Goal: Information Seeking & Learning: Learn about a topic

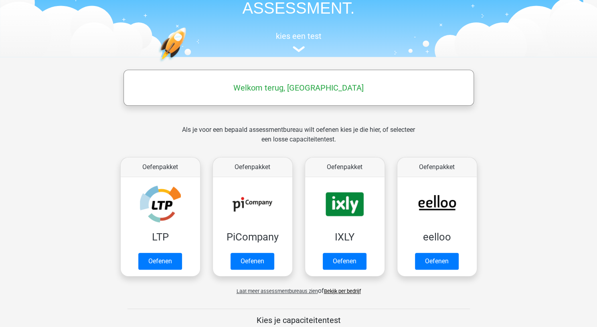
scroll to position [80, 0]
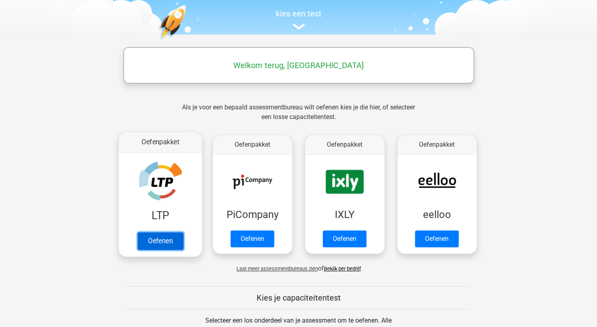
click at [154, 244] on link "Oefenen" at bounding box center [160, 241] width 46 height 18
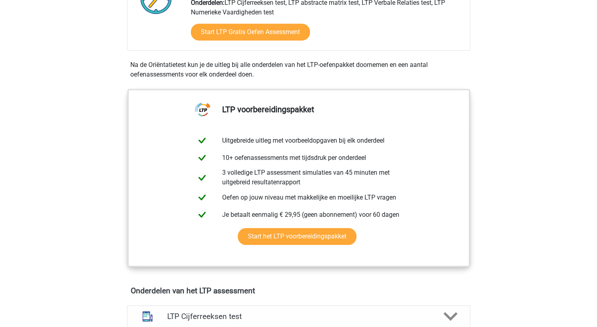
scroll to position [241, 0]
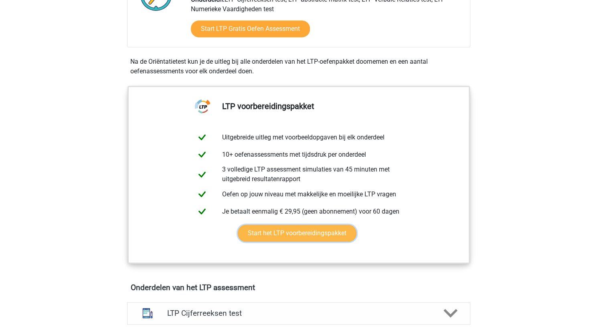
click at [322, 231] on link "Start het LTP voorbereidingspakket" at bounding box center [297, 233] width 119 height 17
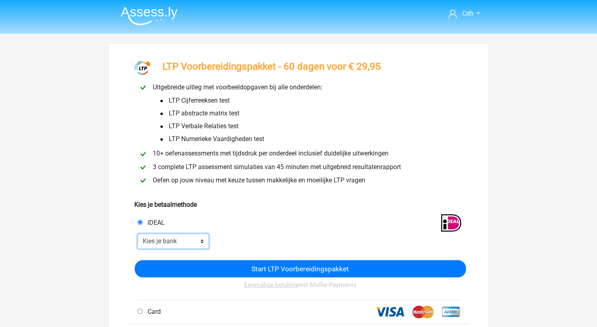
click at [184, 240] on select "Kies je bank ABN AMRO ING Rabobank ASN Bank bunq Knab N26 NN Regiobank Revolut …" at bounding box center [174, 241] width 72 height 15
select select "ideal_KNABNL2H"
click at [138, 234] on select "Kies je bank ABN AMRO ING Rabobank ASN Bank bunq Knab N26 NN Regiobank Revolut …" at bounding box center [174, 241] width 72 height 15
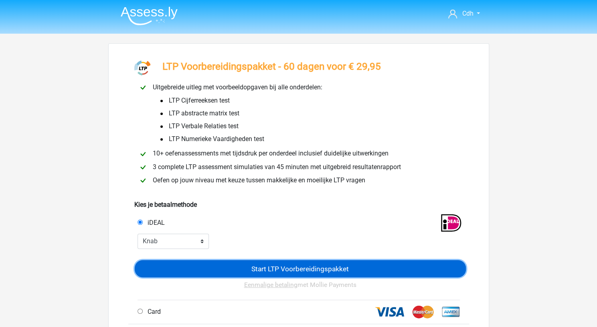
click at [254, 272] on input "Start LTP Voorbereidingspakket" at bounding box center [300, 268] width 331 height 17
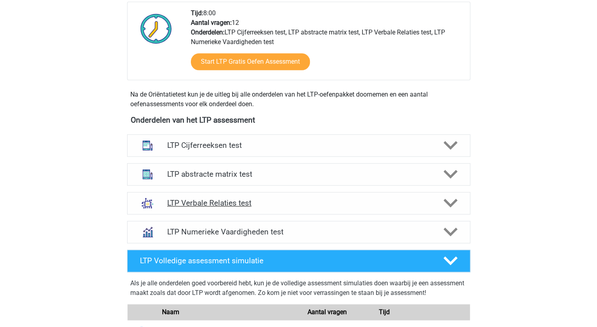
scroll to position [441, 0]
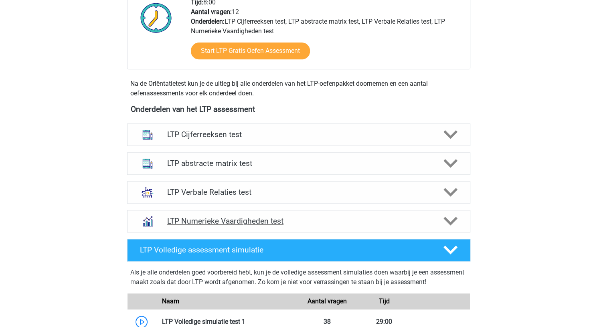
click at [453, 222] on polygon at bounding box center [451, 221] width 14 height 9
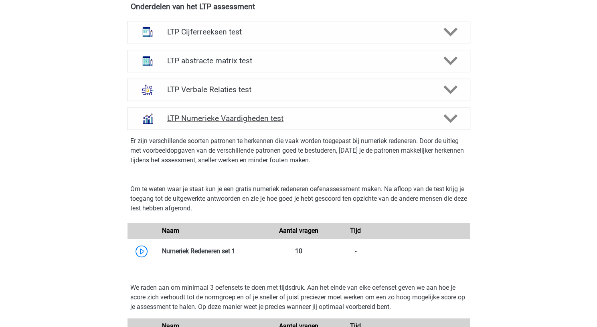
scroll to position [602, 0]
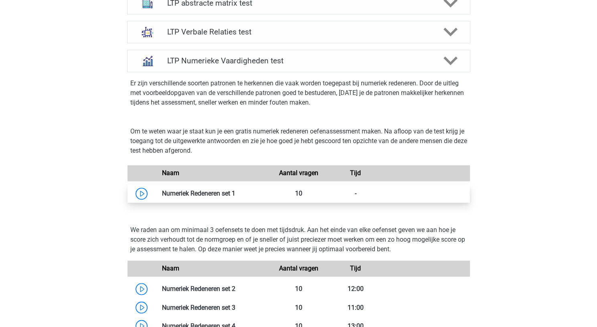
click at [236, 190] on link at bounding box center [236, 194] width 0 height 8
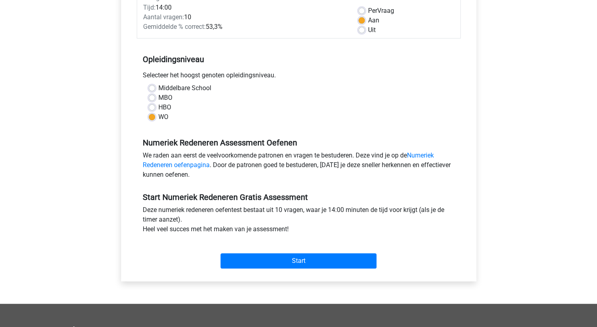
scroll to position [120, 0]
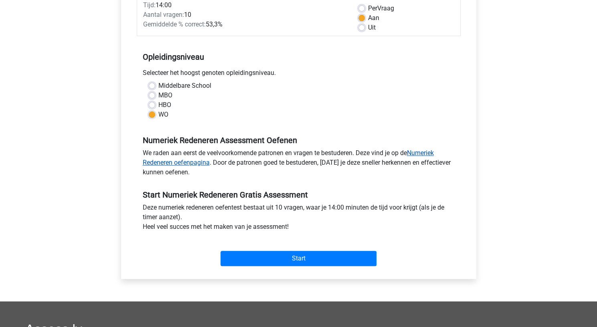
click at [425, 151] on link "Numeriek Redeneren oefenpagina" at bounding box center [288, 157] width 291 height 17
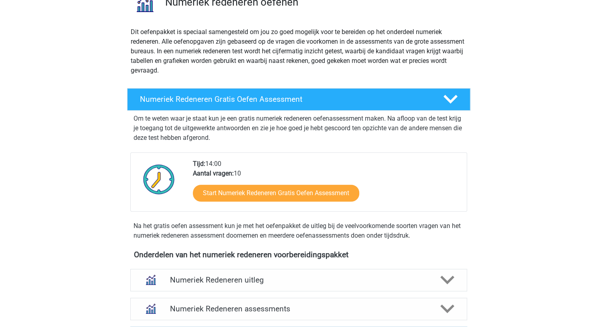
scroll to position [80, 0]
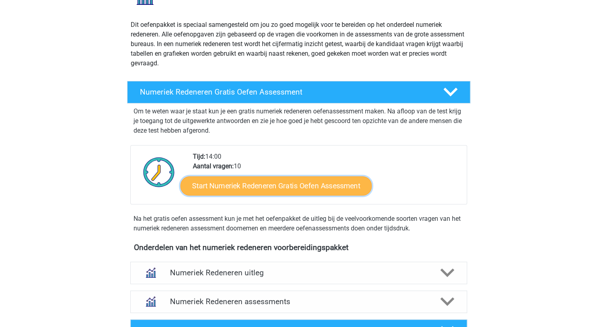
click at [320, 184] on link "Start Numeriek Redeneren Gratis Oefen Assessment" at bounding box center [276, 185] width 191 height 19
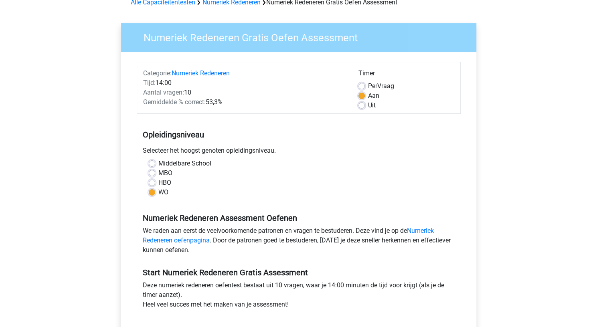
scroll to position [80, 0]
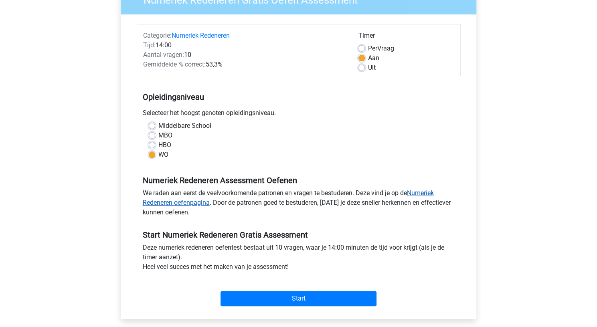
click at [194, 204] on link "Numeriek Redeneren oefenpagina" at bounding box center [288, 197] width 291 height 17
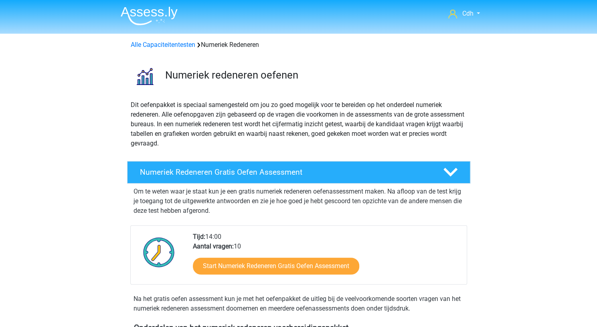
scroll to position [201, 0]
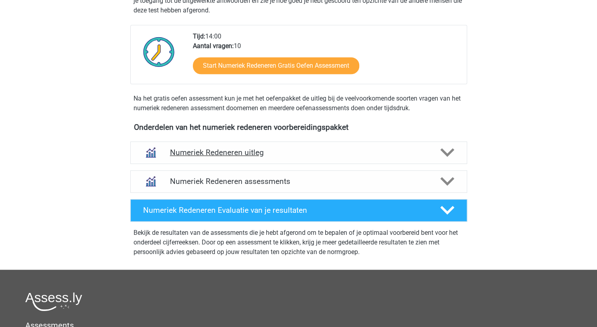
click at [232, 152] on h4 "Numeriek Redeneren uitleg" at bounding box center [299, 152] width 258 height 9
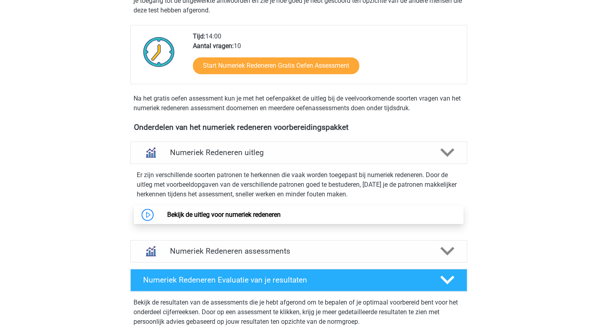
click at [230, 215] on link "Bekijk de uitleg voor numeriek redeneren" at bounding box center [224, 215] width 114 height 8
click at [253, 216] on link "Bekijk de uitleg voor numeriek redeneren" at bounding box center [224, 215] width 114 height 8
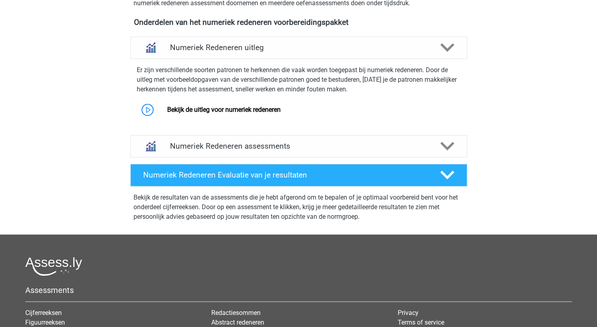
scroll to position [321, 0]
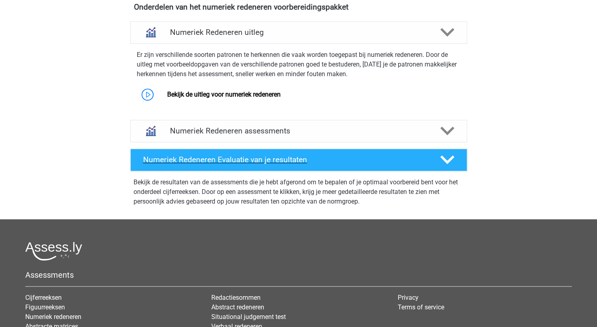
click at [278, 157] on h4 "Numeriek Redeneren Evaluatie van je resultaten" at bounding box center [285, 159] width 284 height 9
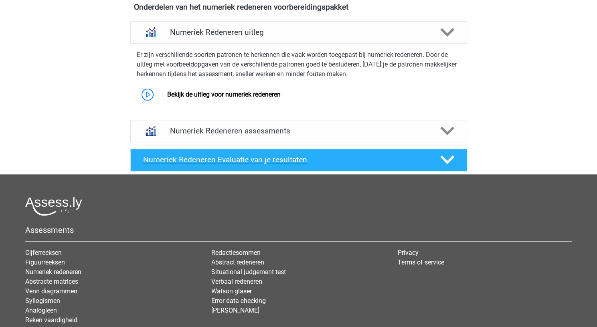
click at [278, 157] on h4 "Numeriek Redeneren Evaluatie van je resultaten" at bounding box center [285, 159] width 284 height 9
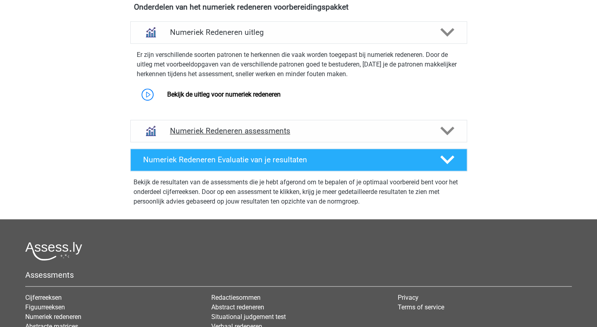
click at [263, 127] on h4 "Numeriek Redeneren assessments" at bounding box center [299, 130] width 258 height 9
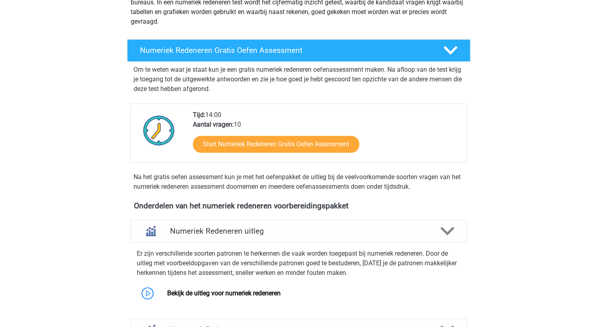
scroll to position [120, 0]
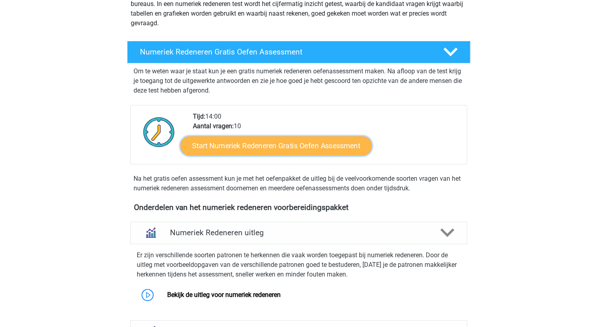
click at [299, 146] on link "Start Numeriek Redeneren Gratis Oefen Assessment" at bounding box center [276, 145] width 191 height 19
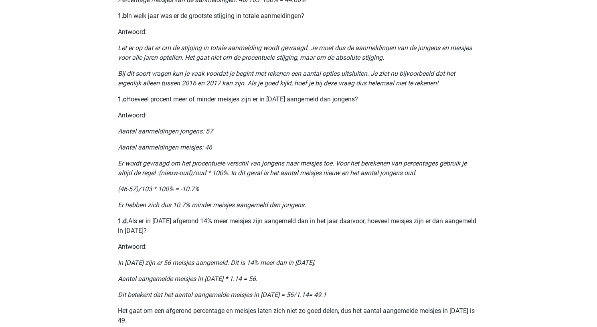
scroll to position [642, 0]
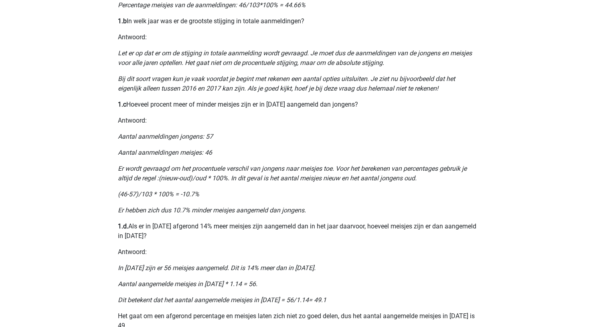
scroll to position [562, 0]
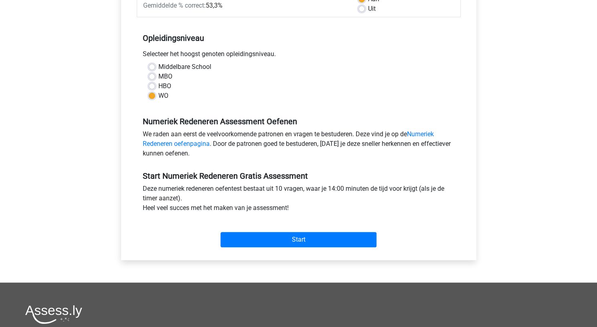
scroll to position [161, 0]
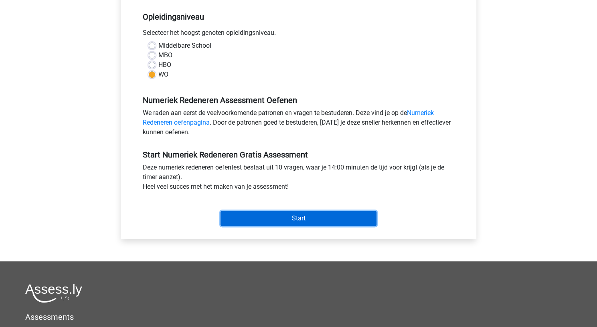
click at [325, 216] on input "Start" at bounding box center [299, 218] width 156 height 15
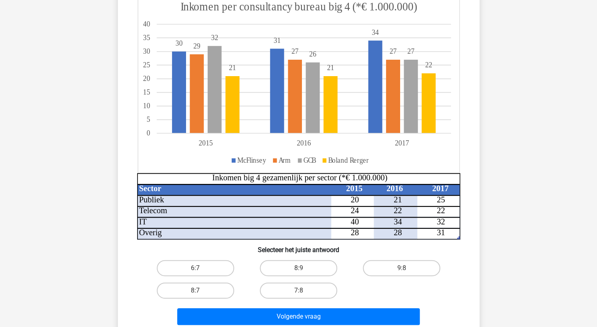
scroll to position [161, 0]
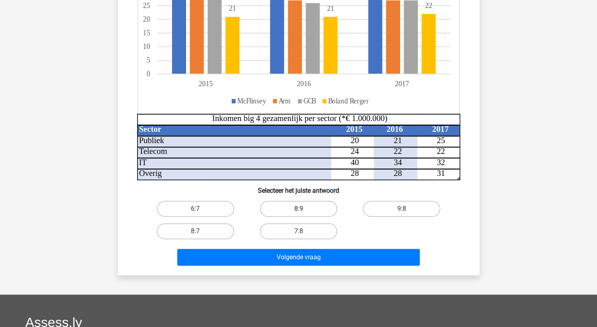
click at [311, 211] on label "8:9" at bounding box center [298, 209] width 77 height 16
click at [304, 211] on input "8:9" at bounding box center [301, 211] width 5 height 5
radio input "true"
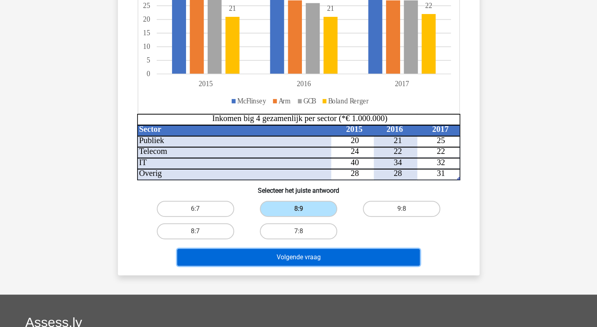
click at [302, 260] on button "Volgende vraag" at bounding box center [298, 257] width 243 height 17
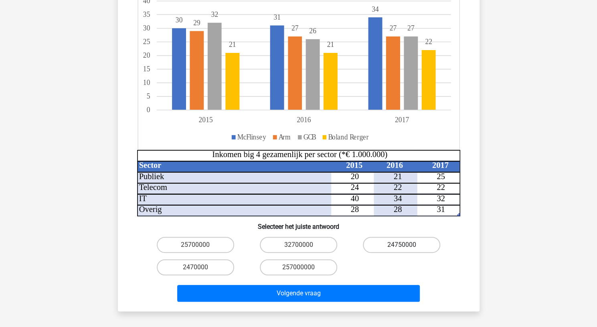
click at [392, 237] on label "24750000" at bounding box center [401, 245] width 77 height 16
click at [402, 245] on input "24750000" at bounding box center [404, 247] width 5 height 5
radio input "true"
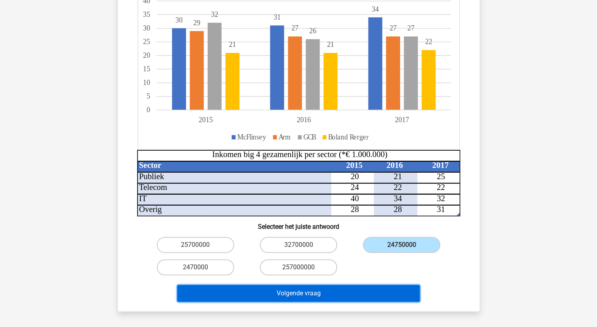
click at [344, 285] on button "Volgende vraag" at bounding box center [298, 293] width 243 height 17
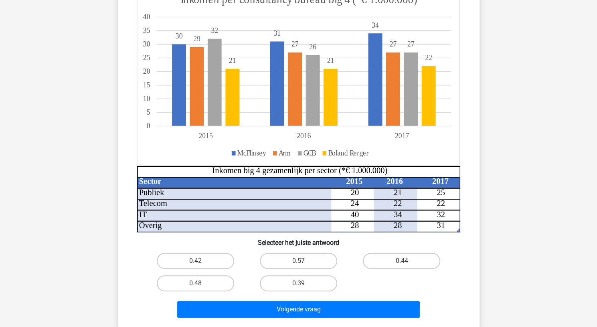
scroll to position [201, 0]
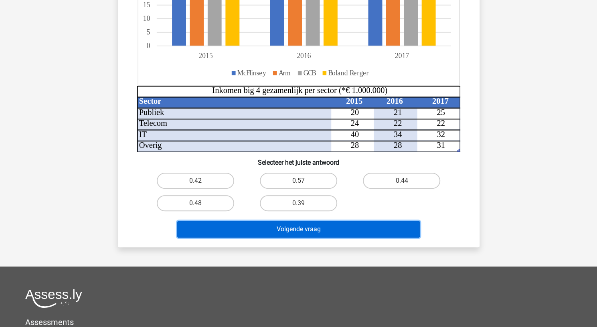
click at [316, 235] on button "Volgende vraag" at bounding box center [298, 229] width 243 height 17
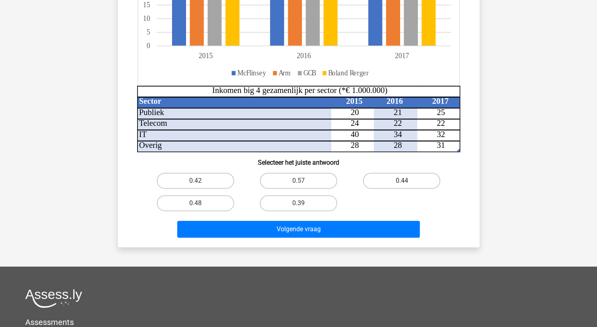
drag, startPoint x: 365, startPoint y: 183, endPoint x: 374, endPoint y: 181, distance: 8.9
click at [366, 183] on label "0.44" at bounding box center [401, 181] width 77 height 16
click at [402, 183] on input "0.44" at bounding box center [404, 183] width 5 height 5
radio input "true"
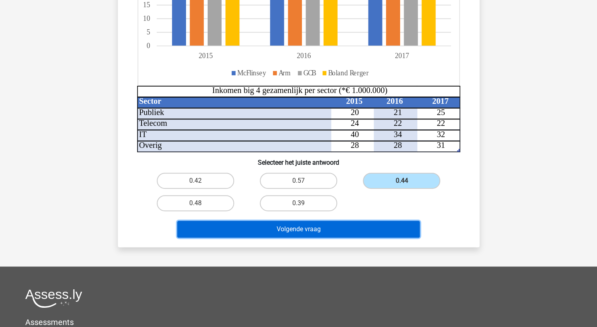
click at [345, 226] on button "Volgende vraag" at bounding box center [298, 229] width 243 height 17
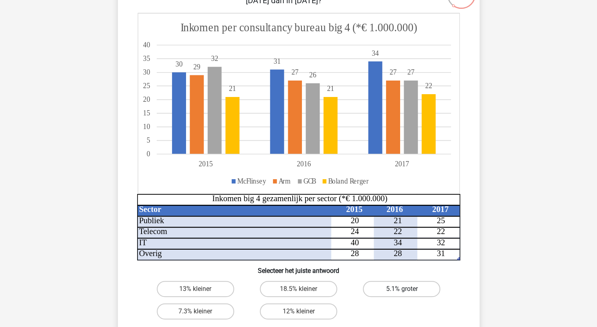
scroll to position [120, 0]
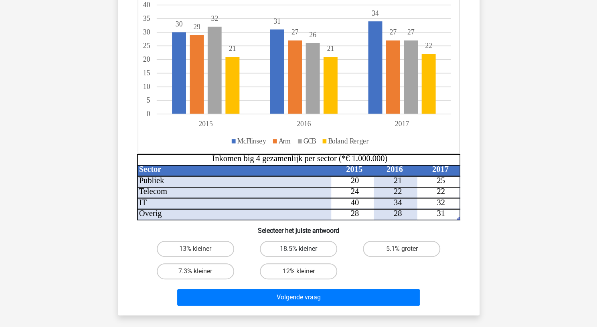
click at [301, 245] on label "18.5% kleiner" at bounding box center [298, 249] width 77 height 16
click at [301, 249] on input "18.5% kleiner" at bounding box center [301, 251] width 5 height 5
radio input "true"
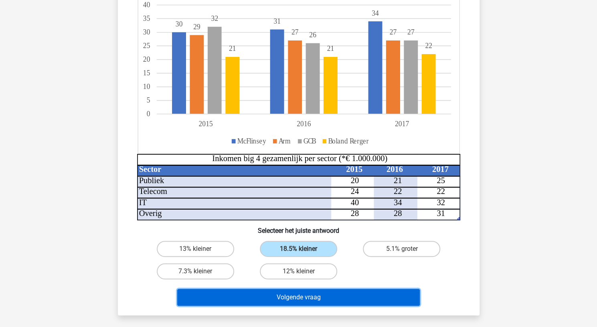
click at [310, 301] on button "Volgende vraag" at bounding box center [298, 297] width 243 height 17
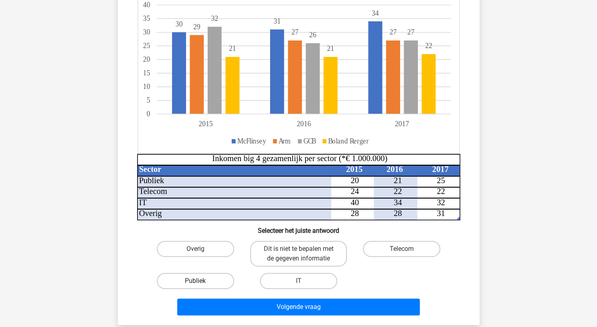
click at [207, 280] on label "Publiek" at bounding box center [195, 281] width 77 height 16
click at [201, 281] on input "Publiek" at bounding box center [197, 283] width 5 height 5
radio input "true"
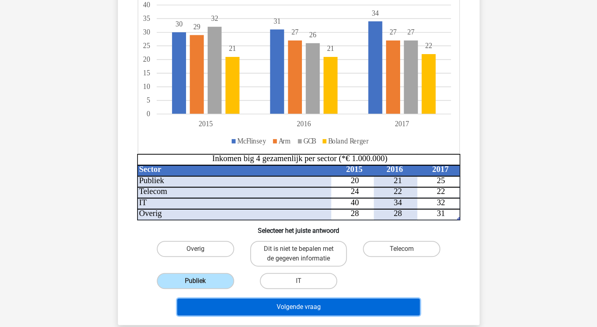
click at [266, 310] on button "Volgende vraag" at bounding box center [298, 307] width 243 height 17
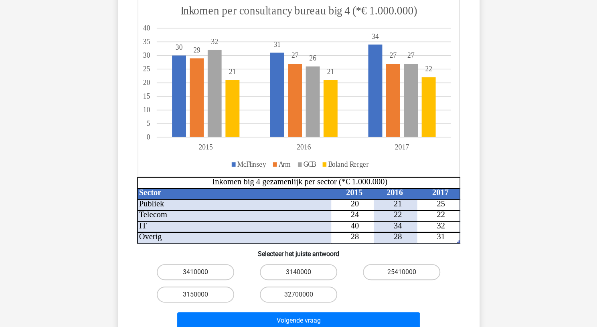
scroll to position [161, 0]
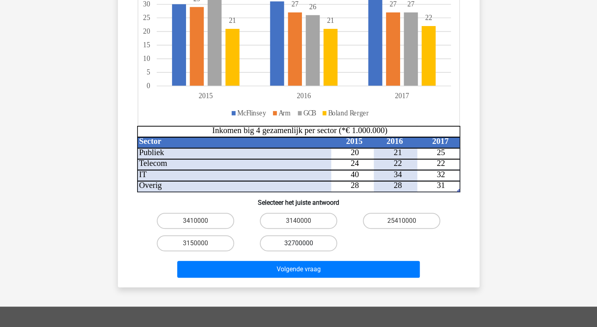
click at [309, 240] on label "32700000" at bounding box center [298, 244] width 77 height 16
click at [304, 244] on input "32700000" at bounding box center [301, 246] width 5 height 5
radio input "true"
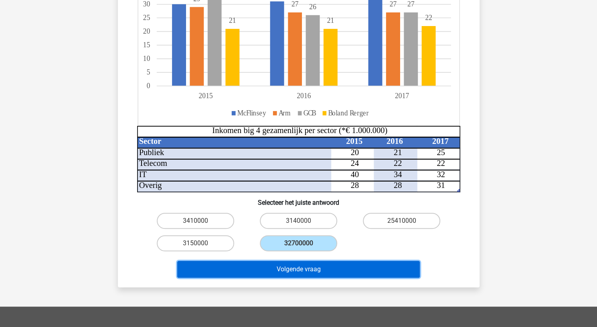
click at [308, 275] on button "Volgende vraag" at bounding box center [298, 269] width 243 height 17
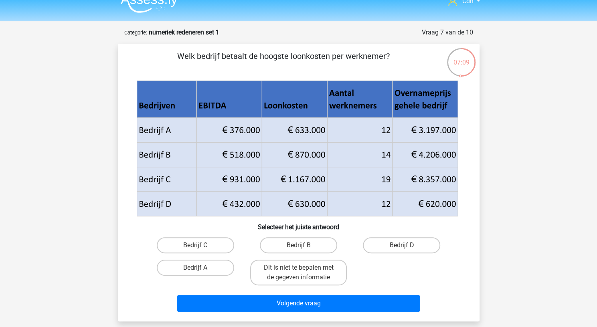
scroll to position [0, 0]
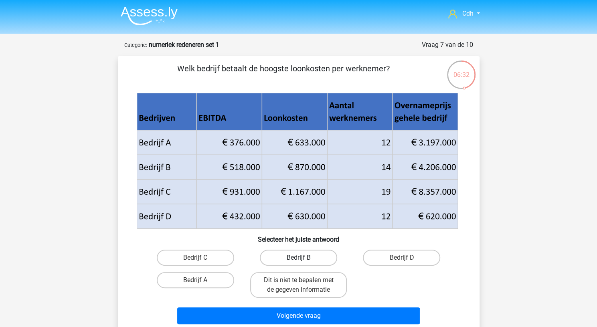
click at [282, 257] on label "Bedrijf B" at bounding box center [298, 258] width 77 height 16
click at [299, 258] on input "Bedrijf B" at bounding box center [301, 260] width 5 height 5
radio input "true"
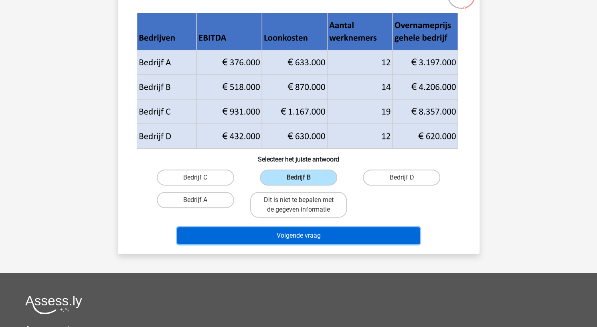
click at [308, 239] on button "Volgende vraag" at bounding box center [298, 236] width 243 height 17
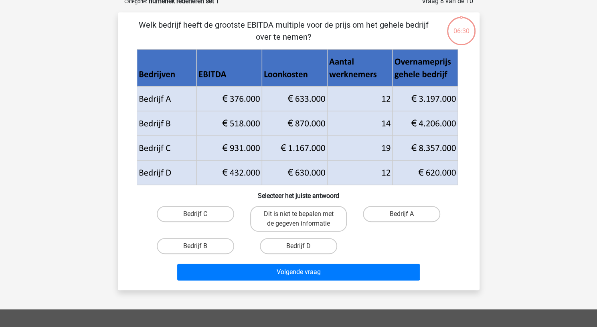
scroll to position [40, 0]
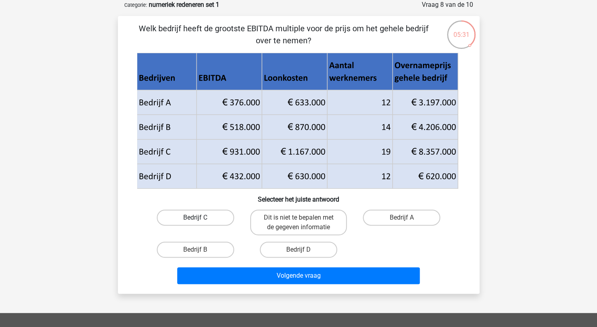
click at [183, 215] on label "Bedrijf C" at bounding box center [195, 218] width 77 height 16
click at [195, 218] on input "Bedrijf C" at bounding box center [197, 220] width 5 height 5
radio input "true"
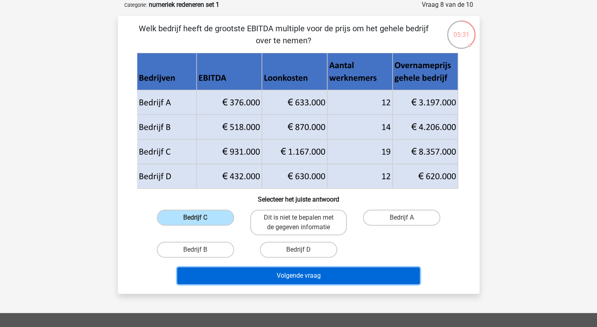
click at [258, 270] on button "Volgende vraag" at bounding box center [298, 276] width 243 height 17
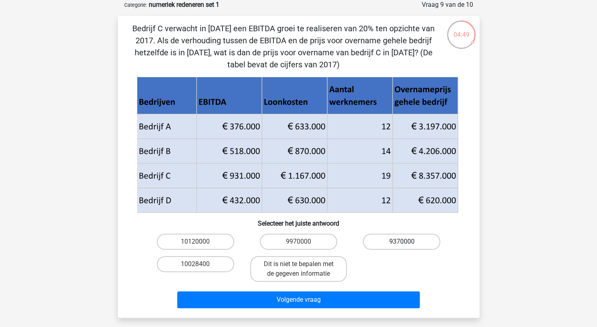
click at [400, 239] on label "9370000" at bounding box center [401, 242] width 77 height 16
click at [402, 242] on input "9370000" at bounding box center [404, 244] width 5 height 5
radio input "true"
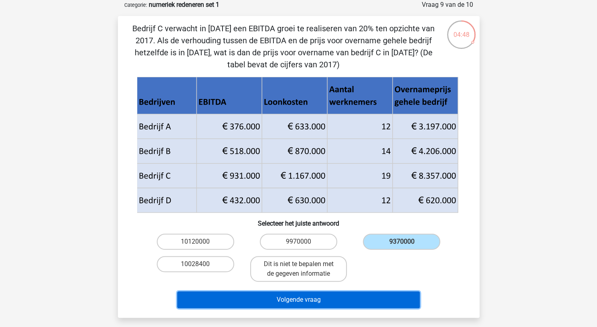
click at [354, 300] on button "Volgende vraag" at bounding box center [298, 300] width 243 height 17
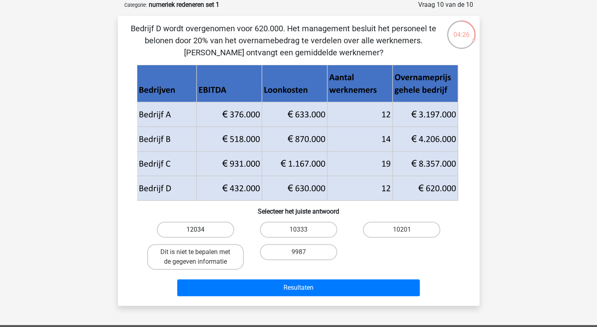
click at [208, 227] on label "12034" at bounding box center [195, 230] width 77 height 16
click at [201, 230] on input "12034" at bounding box center [197, 232] width 5 height 5
radio input "true"
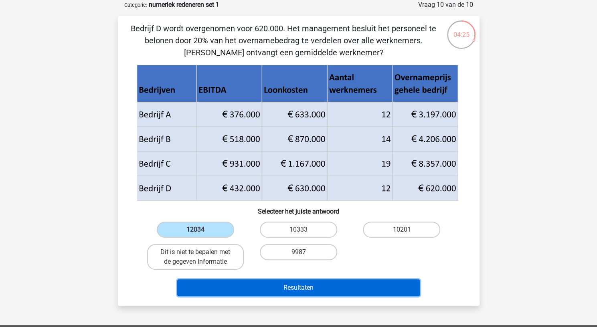
click at [286, 290] on button "Resultaten" at bounding box center [298, 288] width 243 height 17
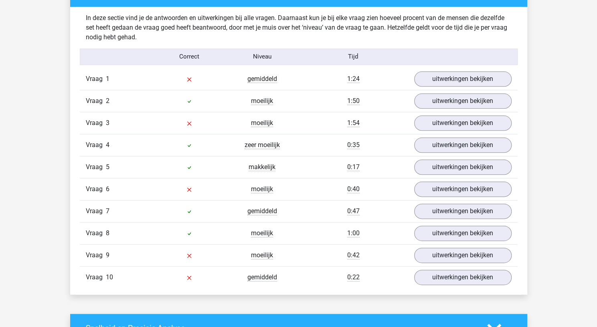
scroll to position [482, 0]
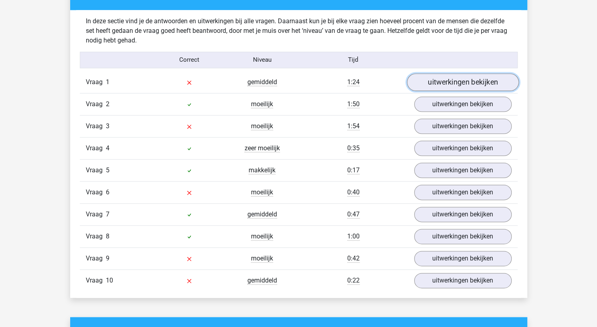
click at [466, 85] on link "uitwerkingen bekijken" at bounding box center [463, 82] width 112 height 18
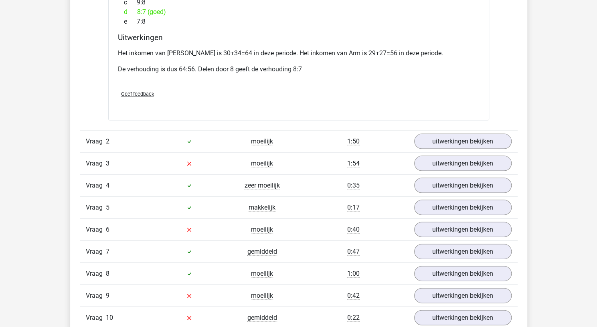
scroll to position [923, 0]
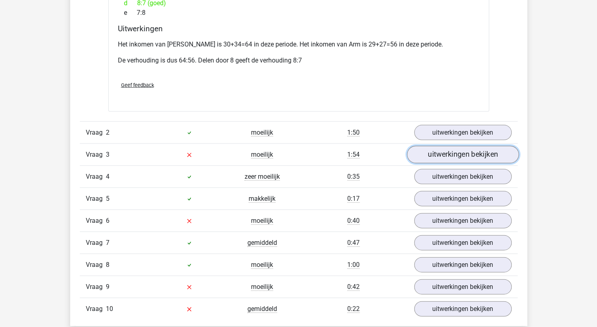
click at [461, 146] on link "uitwerkingen bekijken" at bounding box center [463, 155] width 112 height 18
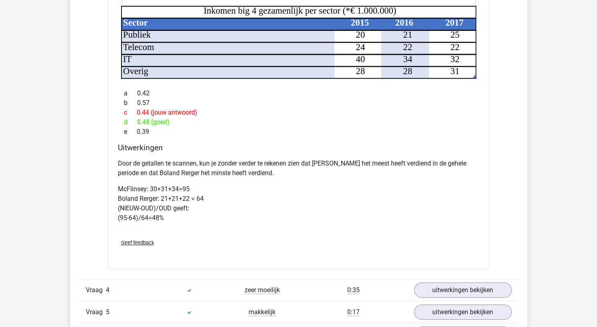
scroll to position [1364, 0]
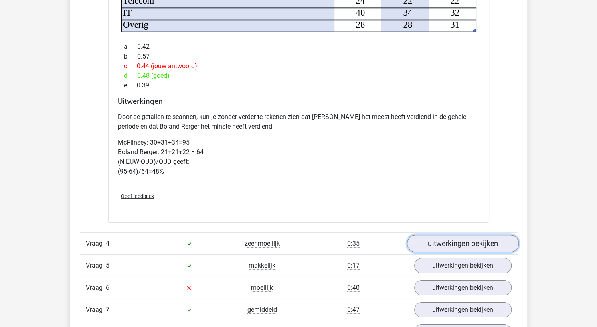
click at [466, 235] on link "uitwerkingen bekijken" at bounding box center [463, 244] width 112 height 18
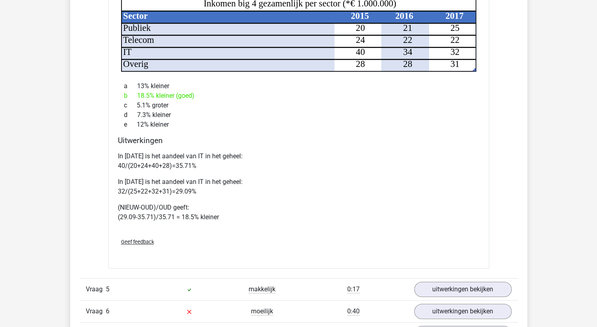
scroll to position [1886, 0]
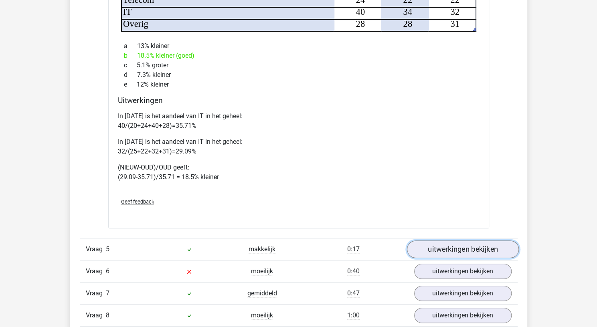
click at [467, 241] on link "uitwerkingen bekijken" at bounding box center [463, 250] width 112 height 18
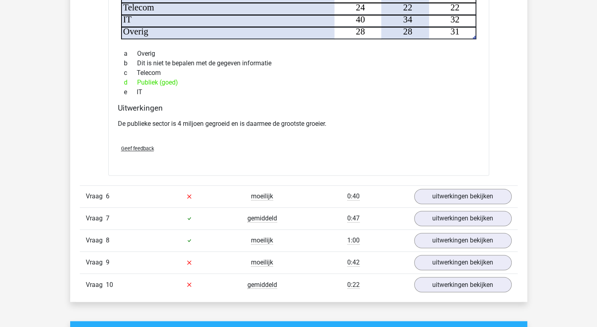
scroll to position [2408, 0]
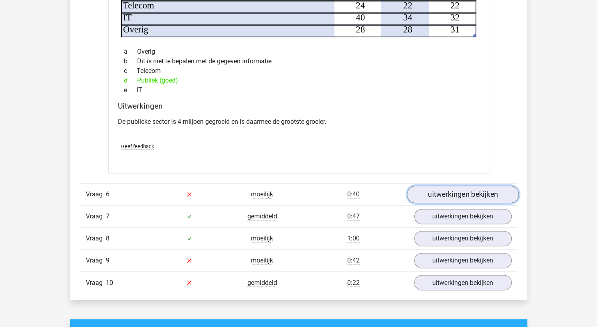
click at [459, 186] on link "uitwerkingen bekijken" at bounding box center [463, 195] width 112 height 18
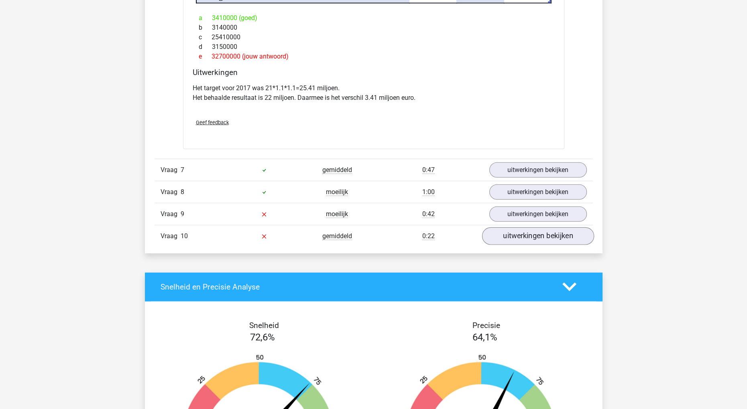
scroll to position [2919, 0]
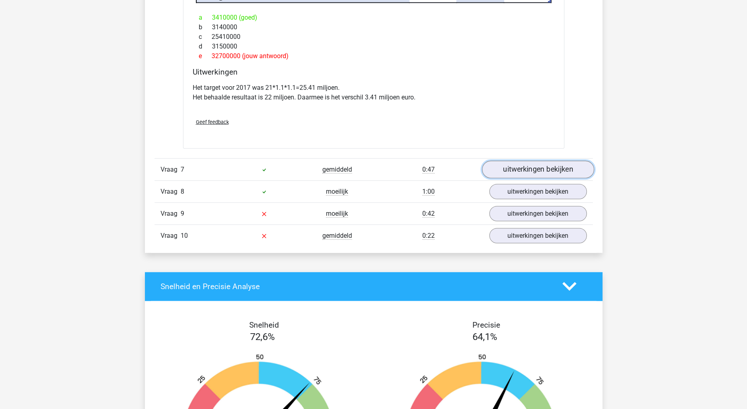
click at [547, 161] on link "uitwerkingen bekijken" at bounding box center [538, 170] width 112 height 18
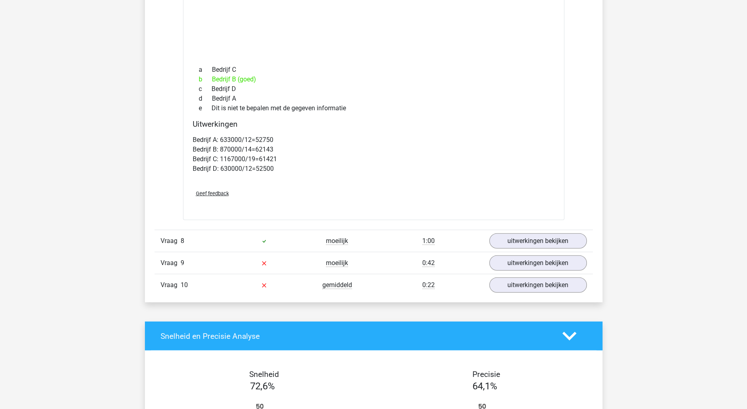
scroll to position [3220, 0]
click at [531, 232] on link "uitwerkingen bekijken" at bounding box center [538, 241] width 112 height 18
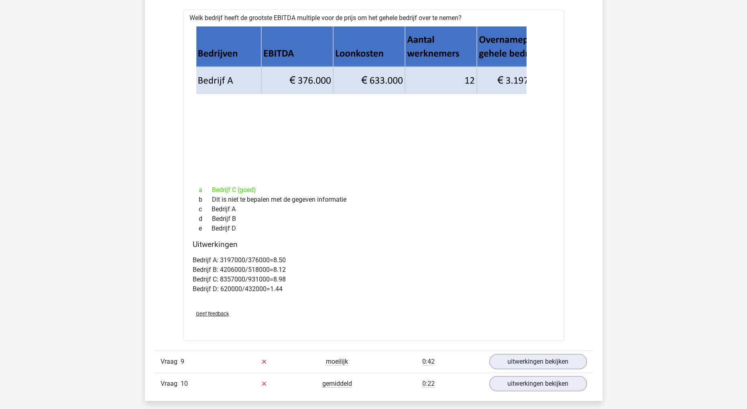
scroll to position [3521, 0]
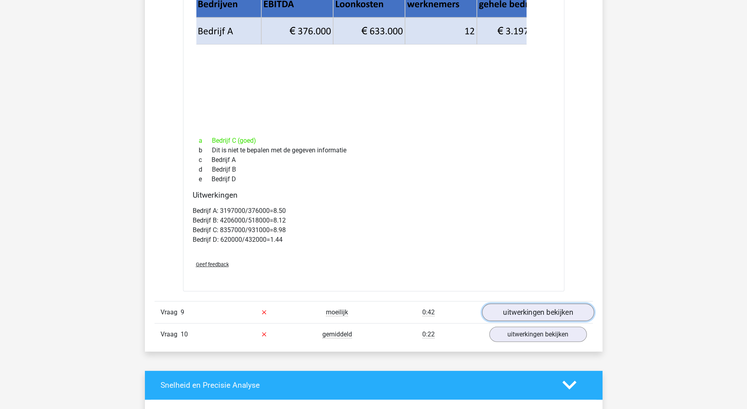
click at [534, 304] on link "uitwerkingen bekijken" at bounding box center [538, 313] width 112 height 18
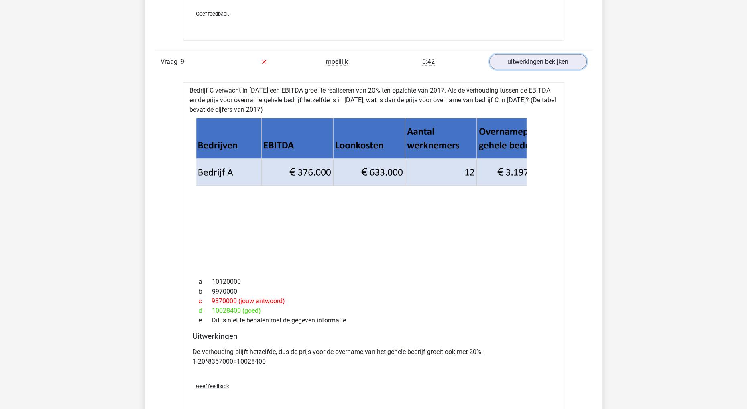
scroll to position [3972, 0]
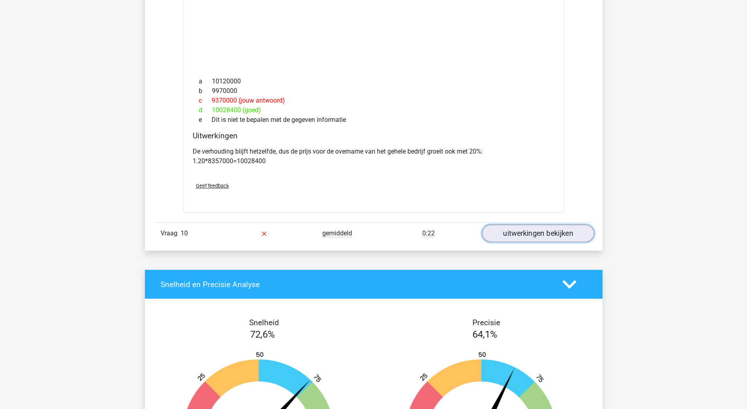
click at [531, 225] on link "uitwerkingen bekijken" at bounding box center [538, 234] width 112 height 18
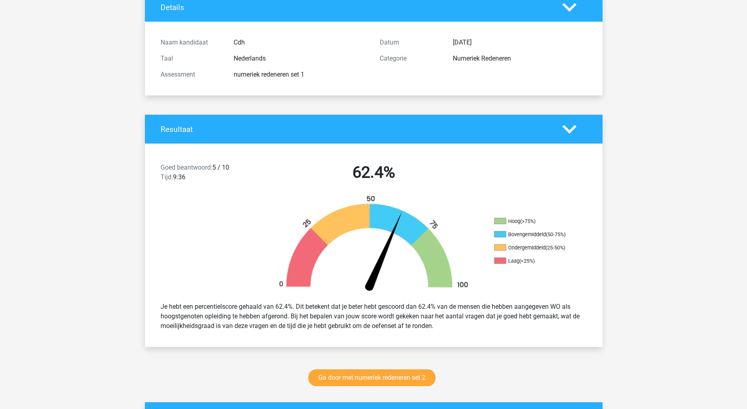
scroll to position [0, 0]
